Goal: Information Seeking & Learning: Learn about a topic

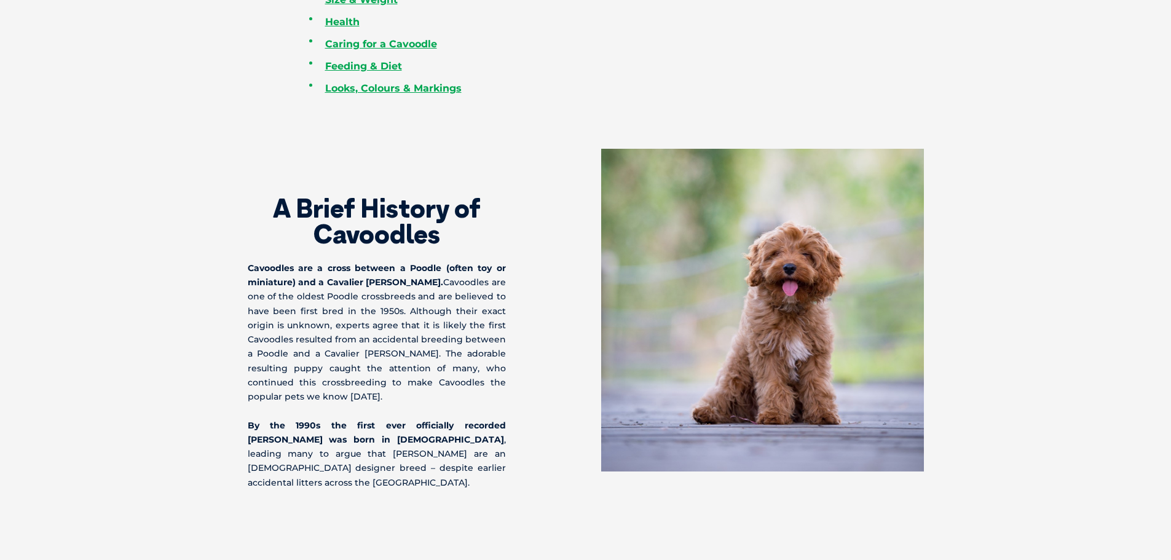
scroll to position [738, 0]
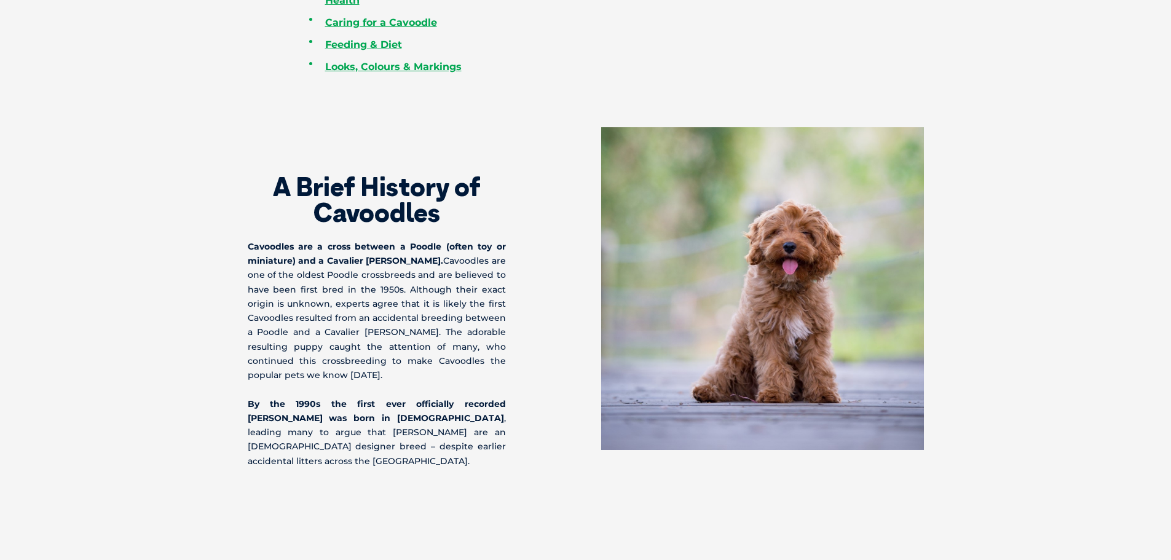
drag, startPoint x: 247, startPoint y: 243, endPoint x: 403, endPoint y: 376, distance: 204.1
click at [403, 376] on p "Cavoodles are a cross between a Poodle (often toy or miniature) and a Cavalier …" at bounding box center [377, 311] width 258 height 143
drag, startPoint x: 396, startPoint y: 378, endPoint x: 245, endPoint y: 232, distance: 209.5
click at [245, 232] on div "A Brief History of Cavoodles Cavoodles are a cross between a Poodle (often toy …" at bounding box center [585, 297] width 701 height 341
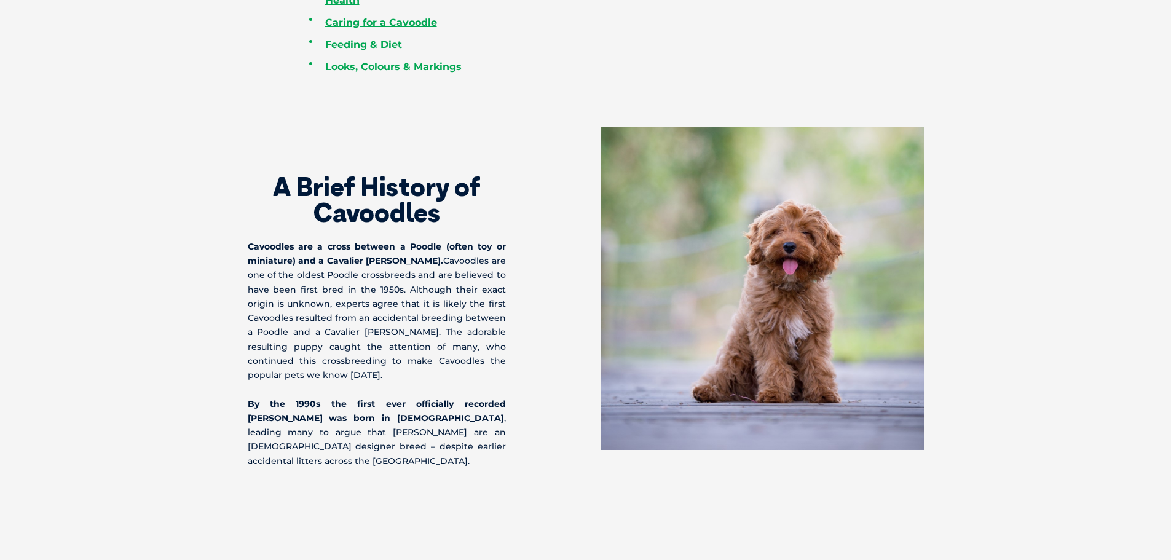
click at [357, 321] on p "Cavoodles are a cross between a Poodle (often toy or miniature) and a Cavalier …" at bounding box center [377, 311] width 258 height 143
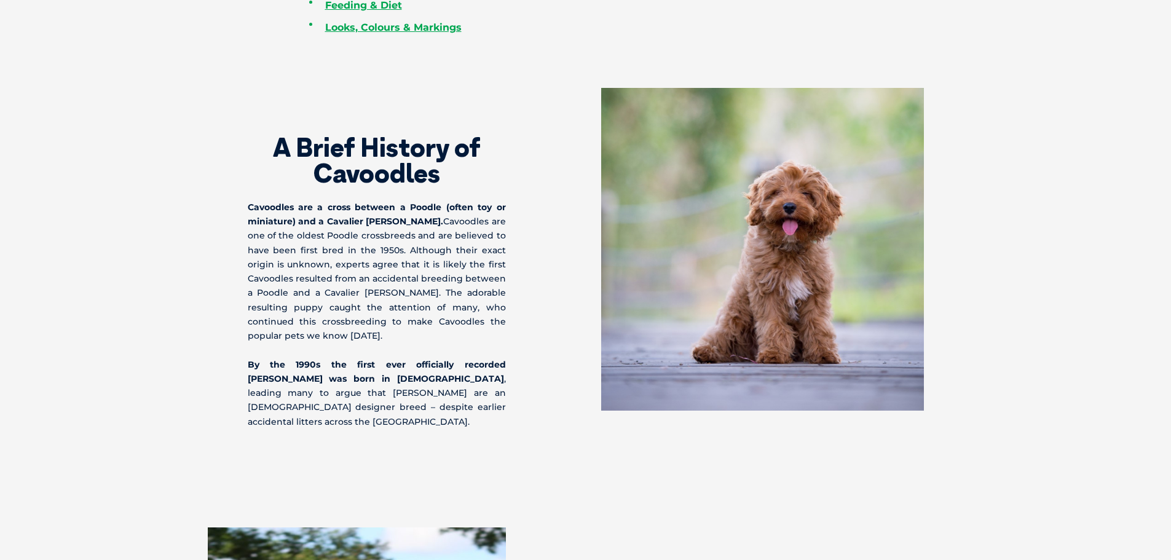
scroll to position [799, 0]
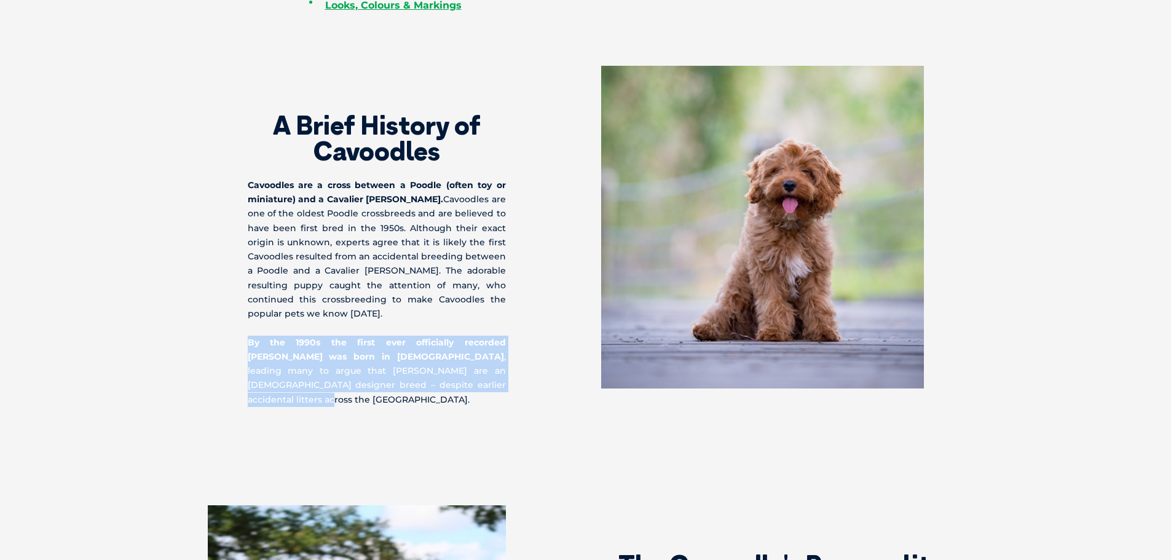
drag, startPoint x: 438, startPoint y: 388, endPoint x: 341, endPoint y: 368, distance: 98.6
click at [204, 333] on section "A Brief History of Cavoodles Cavoodles are a cross between a Poodle (often toy …" at bounding box center [585, 236] width 1171 height 439
click at [383, 379] on p "By the 1990s the first ever officially recorded [PERSON_NAME] was born in [DEMO…" at bounding box center [377, 371] width 258 height 71
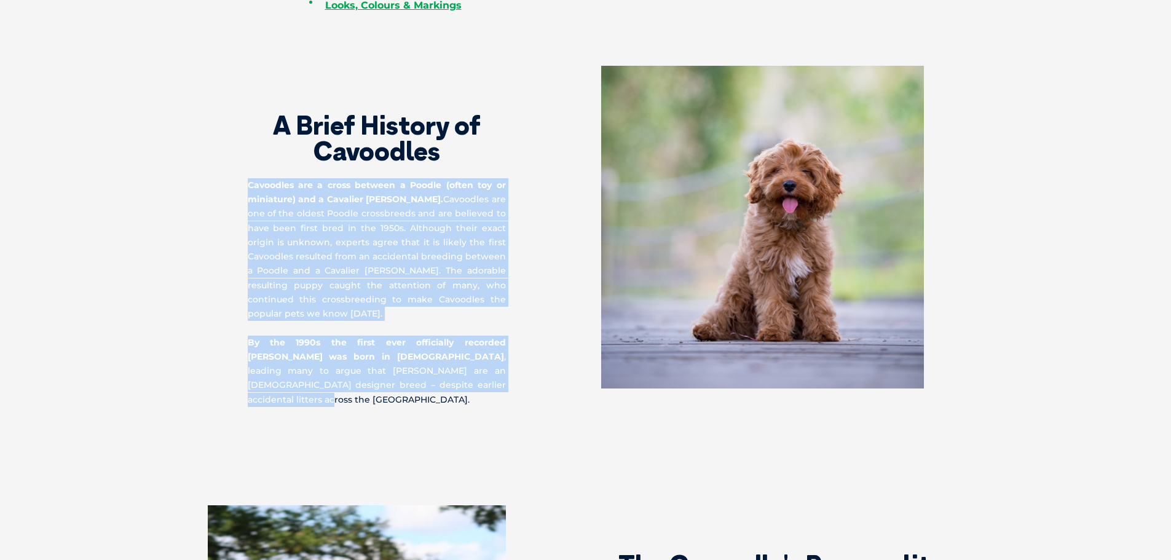
drag, startPoint x: 440, startPoint y: 390, endPoint x: 240, endPoint y: 185, distance: 286.0
click at [240, 185] on div "A Brief History of Cavoodles Cavoodles are a cross between a Poodle (often toy …" at bounding box center [585, 236] width 701 height 341
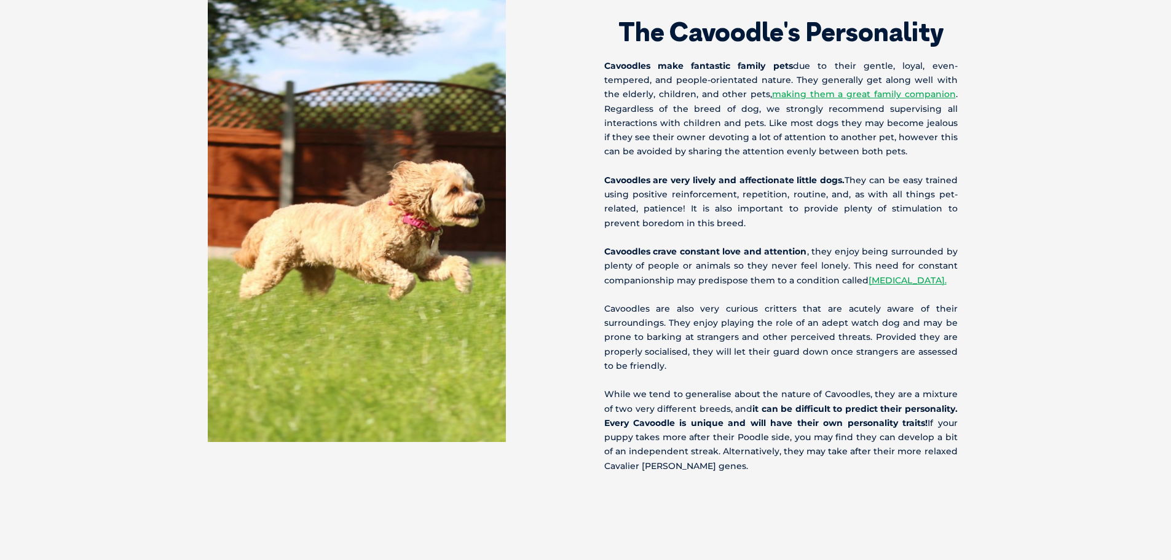
scroll to position [1352, 0]
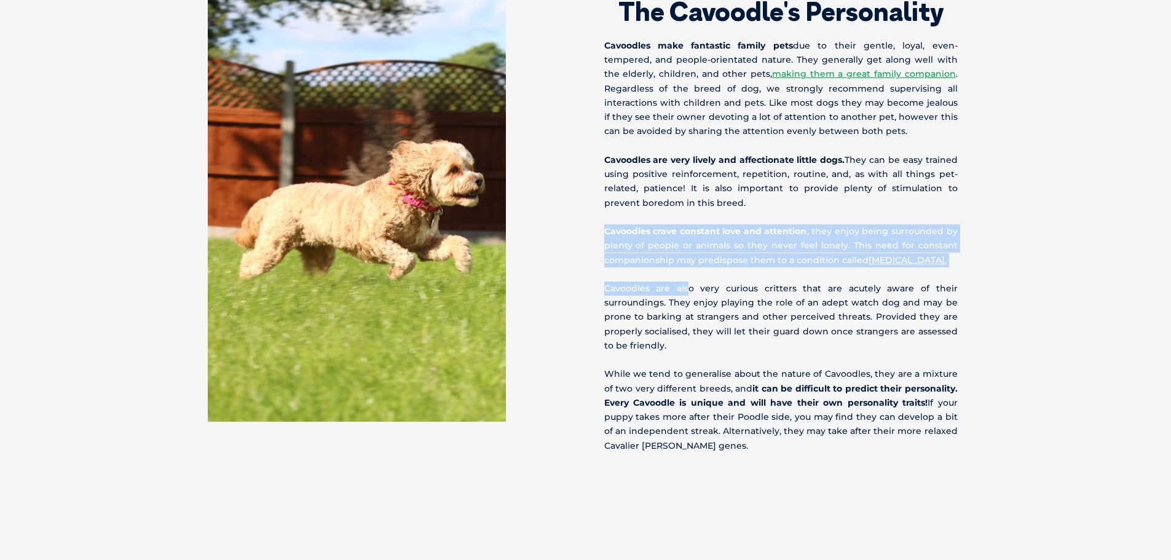
drag, startPoint x: 604, startPoint y: 219, endPoint x: 690, endPoint y: 264, distance: 97.6
click at [690, 264] on div "The Cavoodle's Personality Cavoodles make fantastic family pets due to their ge…" at bounding box center [782, 202] width 393 height 501
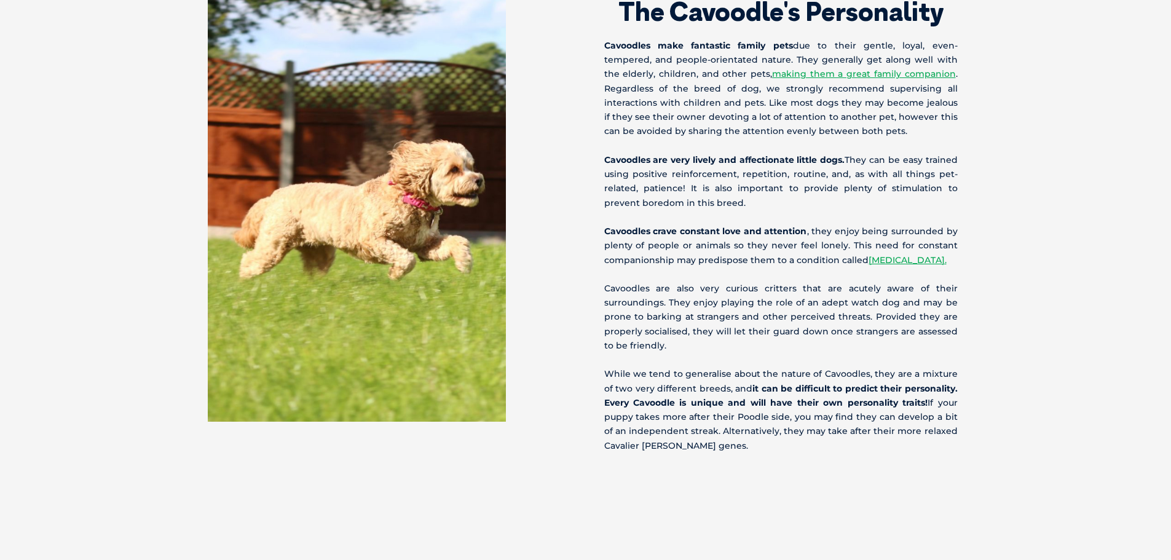
click at [705, 318] on p "Cavoodles are also very curious critters that are acutely aware of their surrou…" at bounding box center [780, 317] width 353 height 71
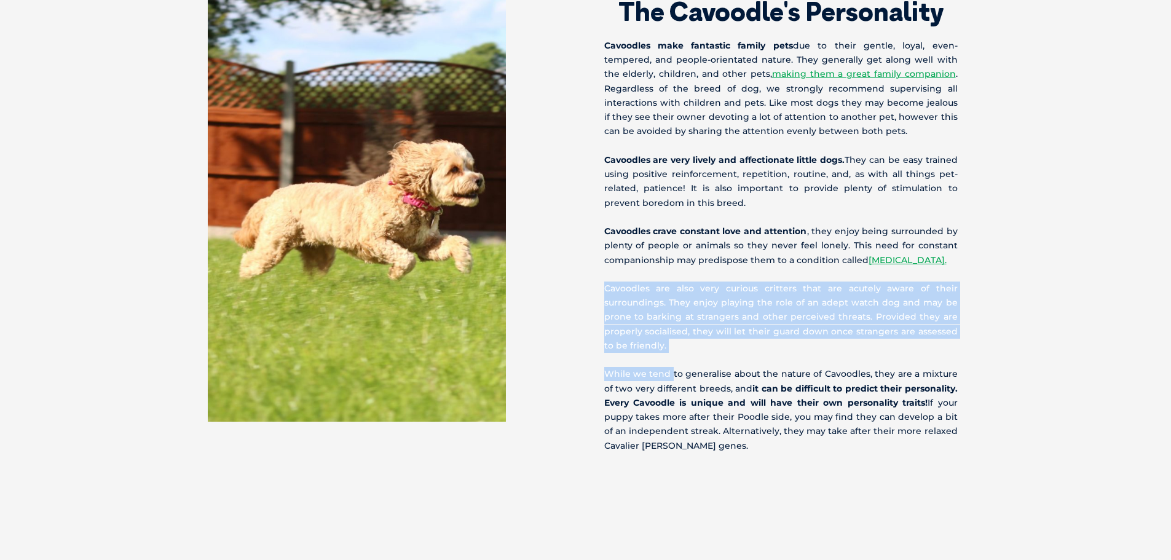
drag, startPoint x: 671, startPoint y: 340, endPoint x: 586, endPoint y: 271, distance: 109.2
click at [586, 271] on div "The Cavoodle's Personality Cavoodles make fantastic family pets due to their ge…" at bounding box center [782, 202] width 393 height 501
click at [714, 289] on p "Cavoodles are also very curious critters that are acutely aware of their surrou…" at bounding box center [780, 317] width 353 height 71
drag, startPoint x: 677, startPoint y: 329, endPoint x: 603, endPoint y: 261, distance: 100.9
click at [603, 261] on div "The Cavoodle's Personality Cavoodles make fantastic family pets due to their ge…" at bounding box center [782, 202] width 393 height 501
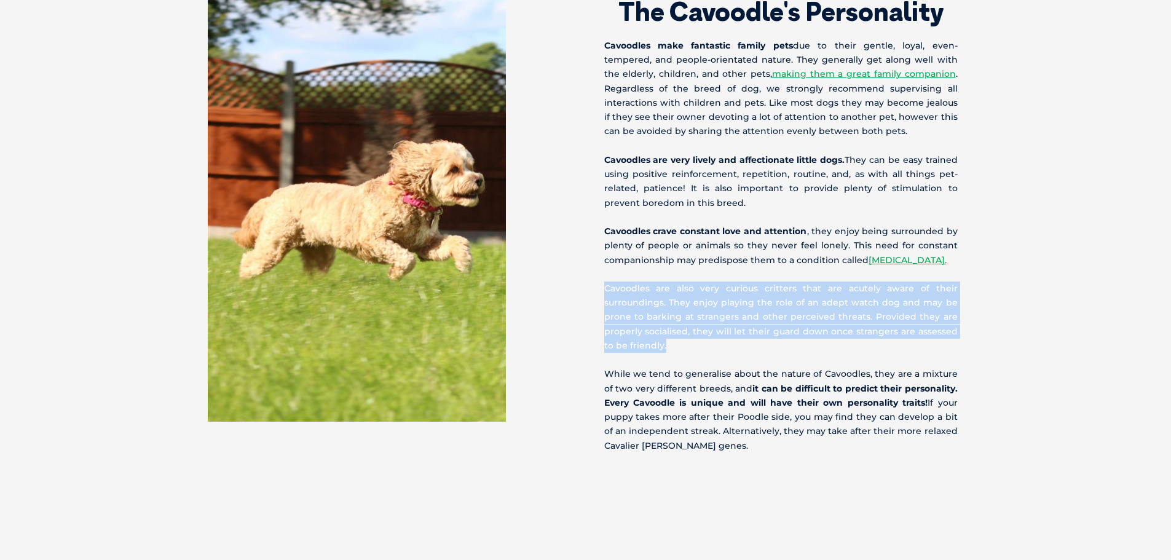
click at [693, 310] on p "Cavoodles are also very curious critters that are acutely aware of their surrou…" at bounding box center [780, 317] width 353 height 71
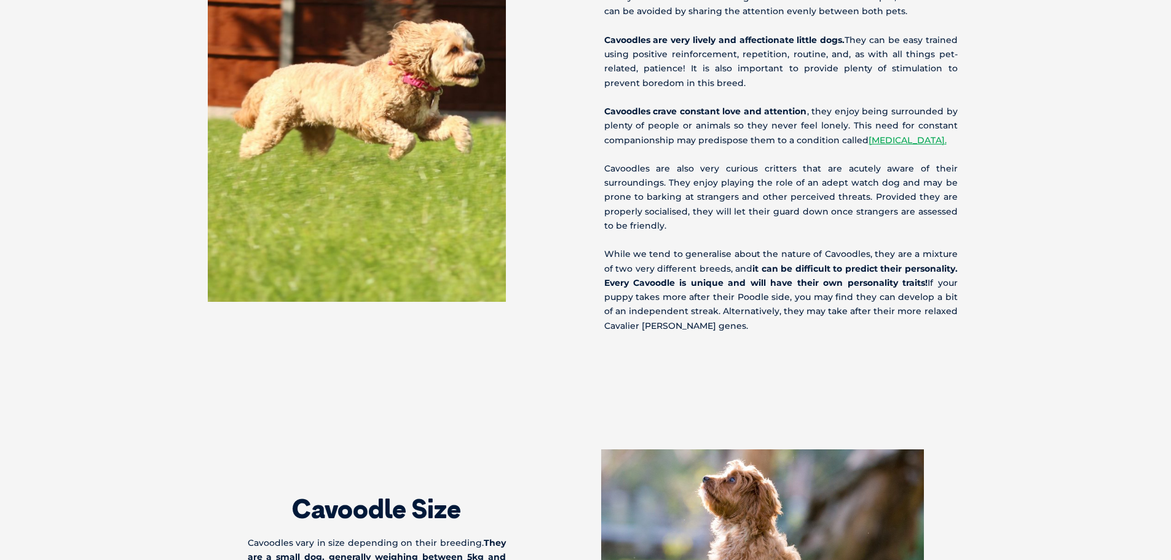
scroll to position [1475, 0]
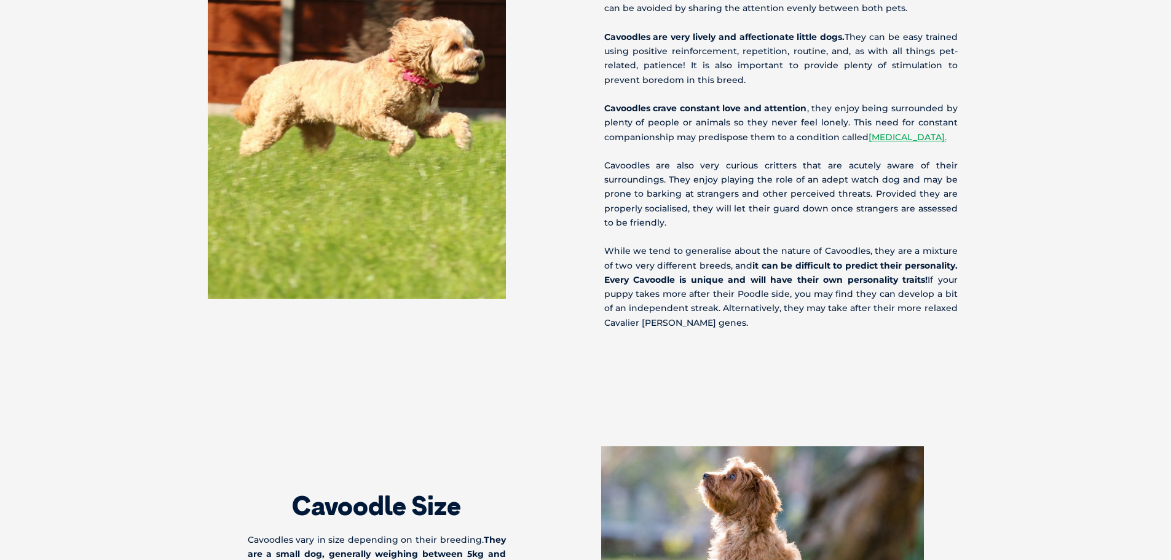
drag, startPoint x: 763, startPoint y: 302, endPoint x: 609, endPoint y: 235, distance: 167.6
click at [609, 244] on p "While we tend to generalise about the nature of Cavoodles, they are a mixture o…" at bounding box center [780, 286] width 353 height 85
click at [858, 302] on p "While we tend to generalise about the nature of Cavoodles, they are a mixture o…" at bounding box center [780, 286] width 353 height 85
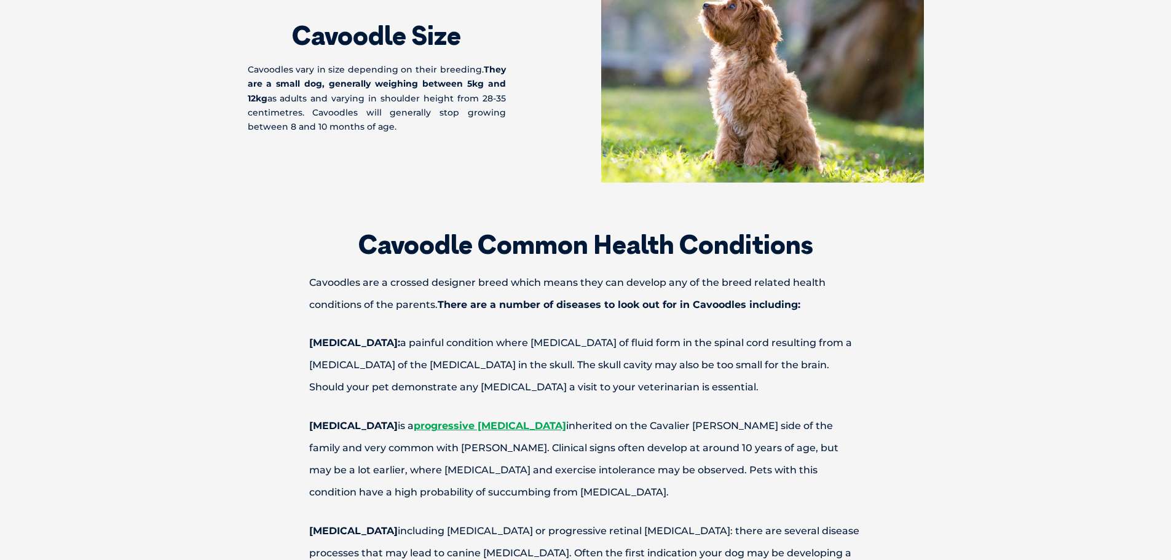
scroll to position [1967, 0]
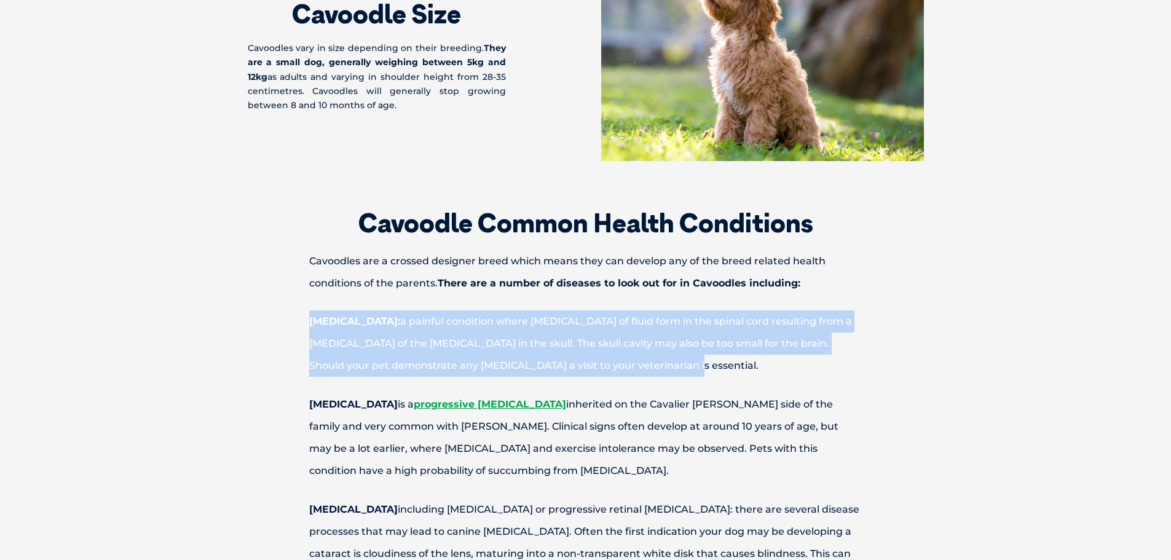
drag, startPoint x: 698, startPoint y: 349, endPoint x: 236, endPoint y: 310, distance: 463.8
click at [502, 338] on p "[MEDICAL_DATA]: a painful condition where [MEDICAL_DATA] of fluid form in the s…" at bounding box center [585, 343] width 639 height 66
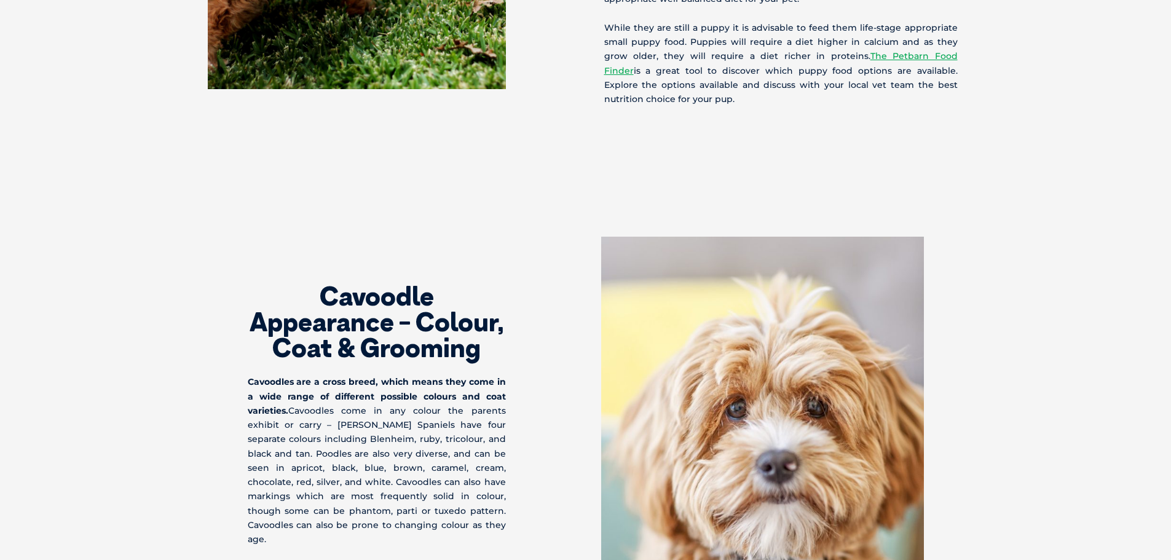
scroll to position [3811, 0]
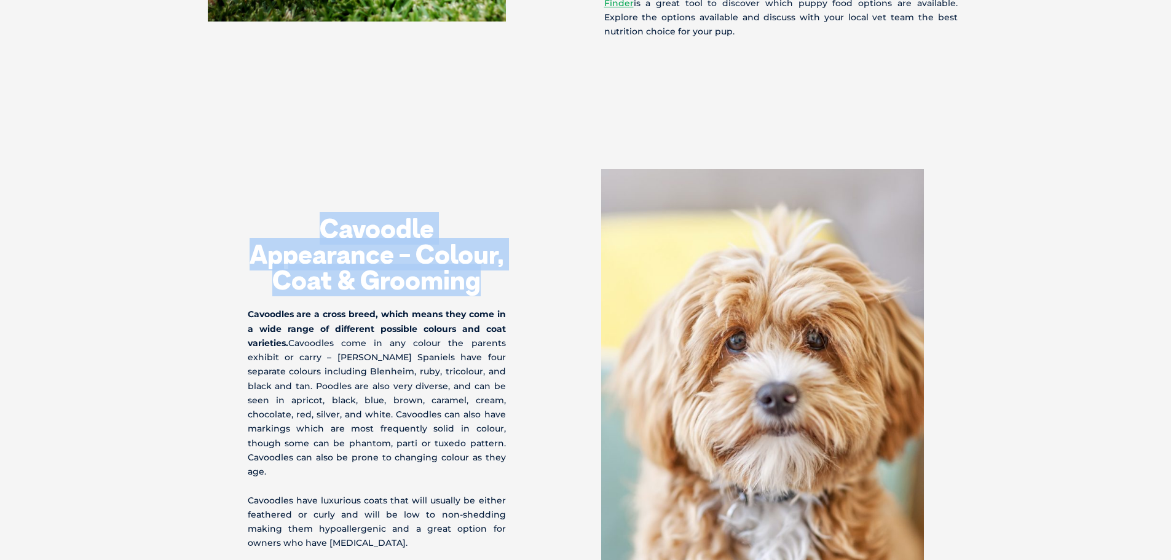
drag, startPoint x: 320, startPoint y: 217, endPoint x: 494, endPoint y: 262, distance: 179.8
click at [494, 262] on h2 "Cavoodle Appearance - Colour, Coat & Grooming" at bounding box center [377, 254] width 258 height 77
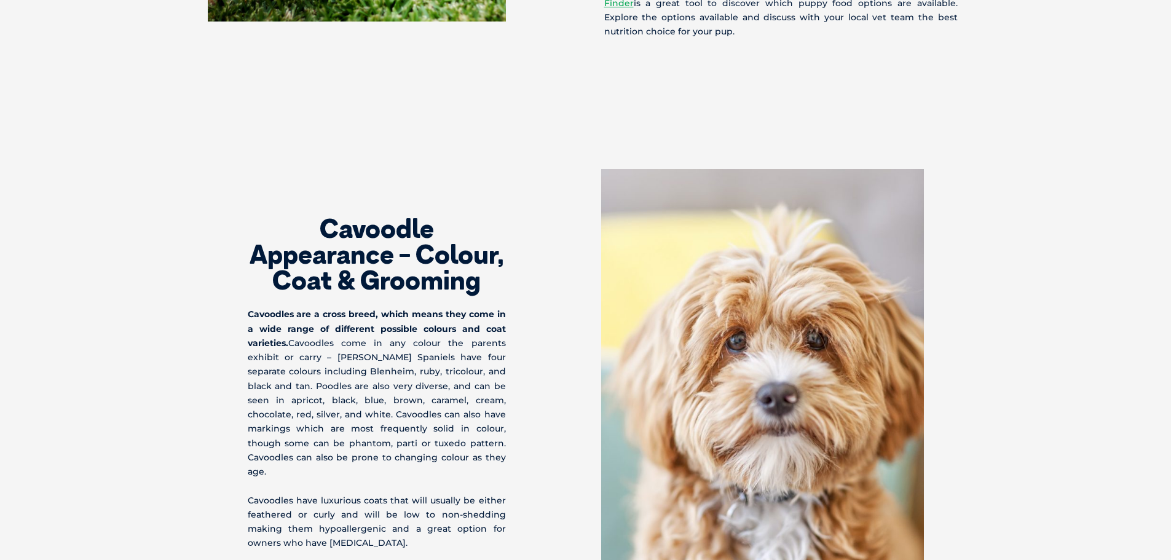
click at [411, 353] on p "Cavoodles are a cross breed, which means they come in a wide range of different…" at bounding box center [377, 392] width 258 height 171
drag, startPoint x: 253, startPoint y: 299, endPoint x: 449, endPoint y: 438, distance: 241.1
click at [449, 438] on p "Cavoodles are a cross breed, which means they come in a wide range of different…" at bounding box center [377, 392] width 258 height 171
click at [405, 436] on p "Cavoodles are a cross breed, which means they come in a wide range of different…" at bounding box center [377, 392] width 258 height 171
click at [432, 441] on p "Cavoodles are a cross breed, which means they come in a wide range of different…" at bounding box center [377, 392] width 258 height 171
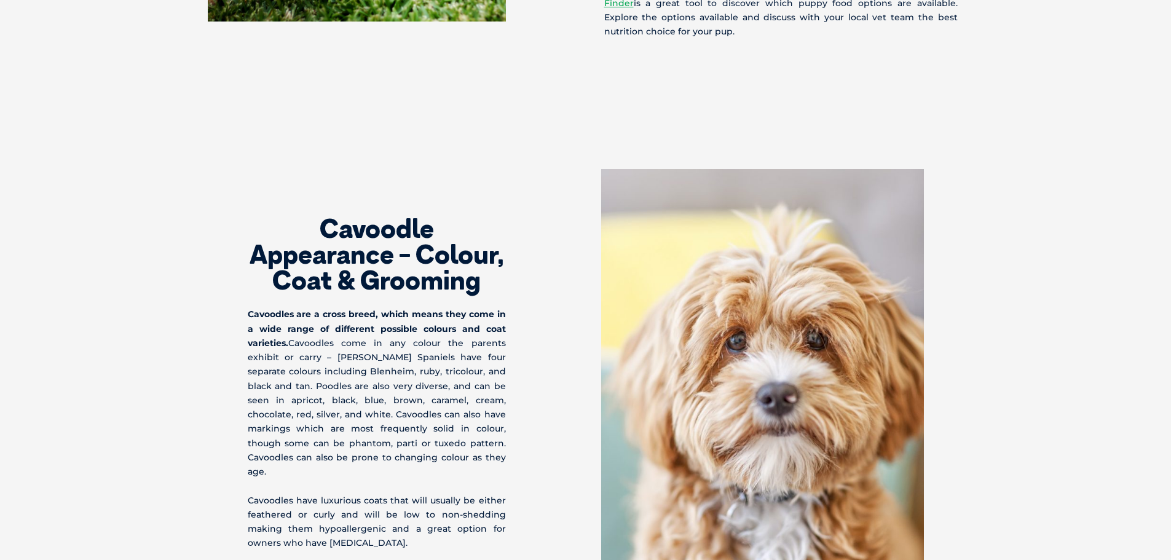
drag, startPoint x: 438, startPoint y: 449, endPoint x: 209, endPoint y: 299, distance: 273.4
click at [209, 299] on section "Cavoodle Appearance - Colour, Coat & Grooming Cavoodles are a cross breed, whic…" at bounding box center [585, 417] width 1171 height 594
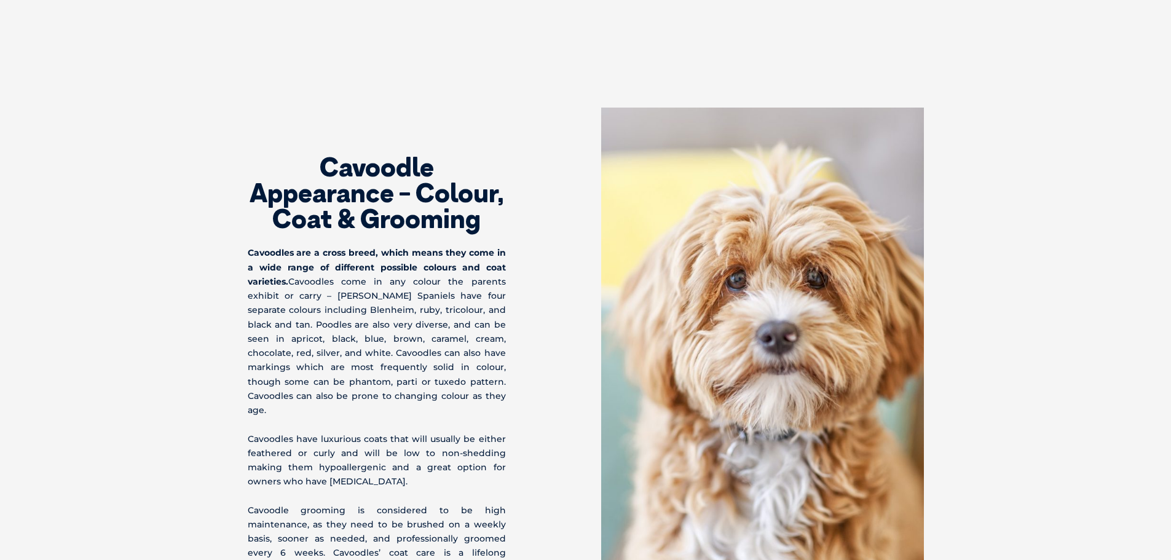
scroll to position [3934, 0]
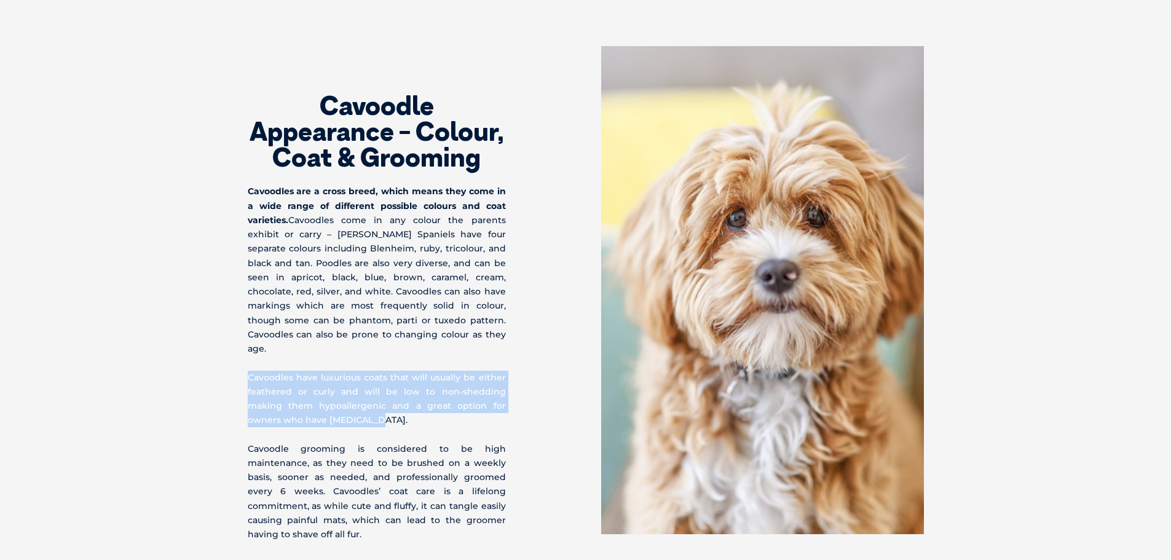
drag, startPoint x: 320, startPoint y: 388, endPoint x: 245, endPoint y: 352, distance: 83.8
click at [245, 352] on div "Cavoodle Appearance - Colour, Coat & Grooming Cavoodles are a cross breed, whic…" at bounding box center [585, 293] width 701 height 495
click at [341, 391] on p "Cavoodles have luxurious coats that will usually be either feathered or curly a…" at bounding box center [377, 399] width 258 height 57
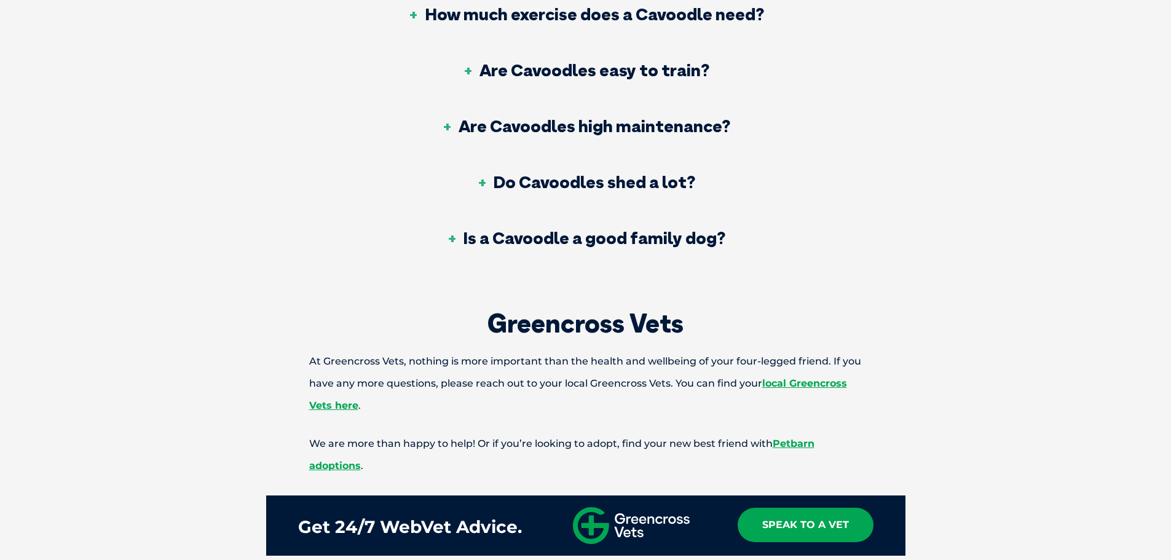
scroll to position [5102, 0]
